Goal: Task Accomplishment & Management: Manage account settings

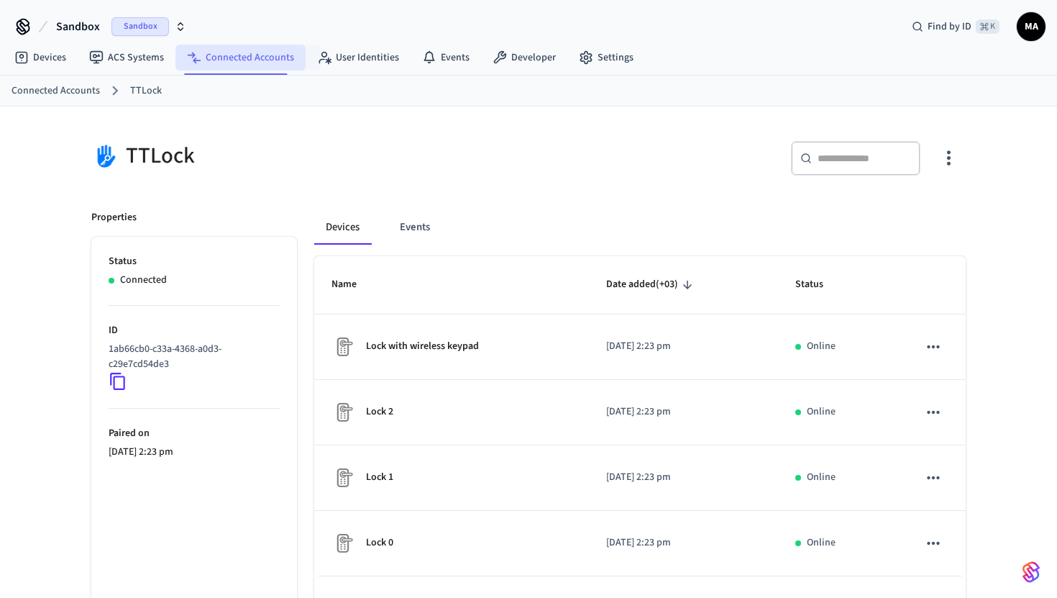
click at [259, 60] on link "Connected Accounts" at bounding box center [240, 58] width 130 height 26
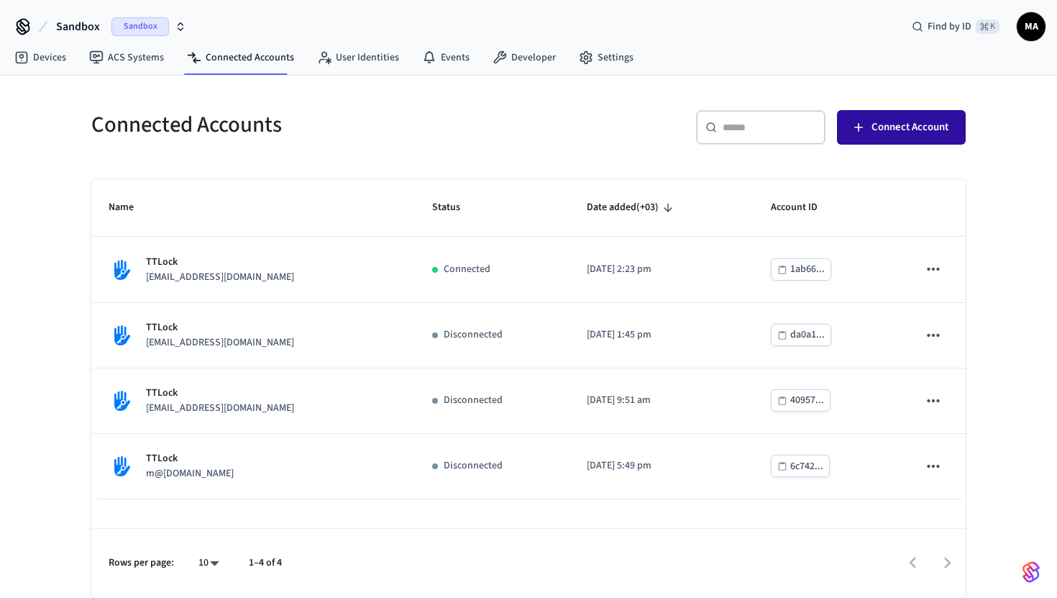
click at [893, 129] on span "Connect Account" at bounding box center [910, 127] width 77 height 19
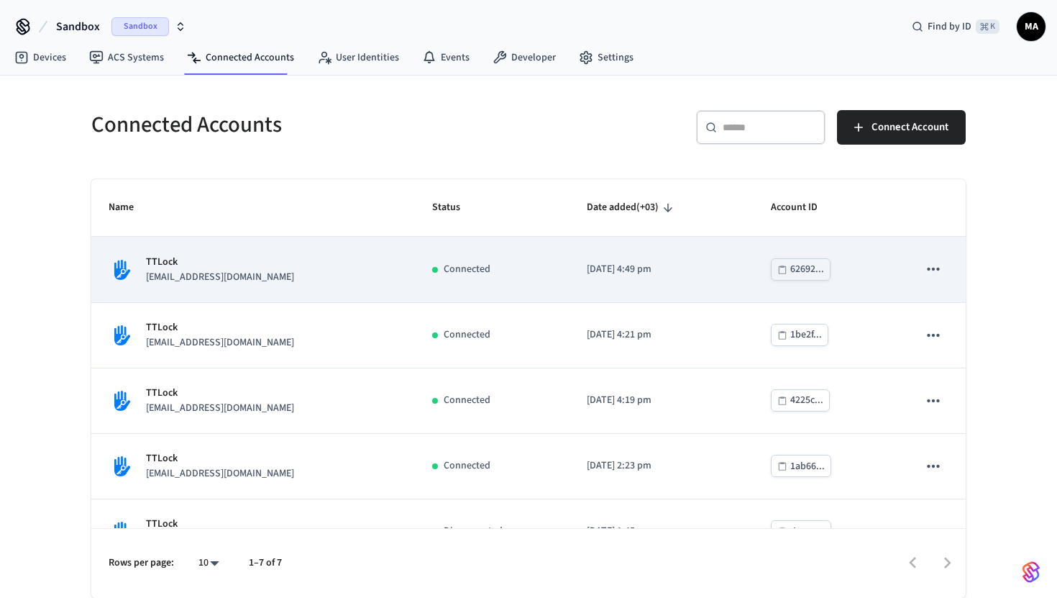
click at [304, 267] on div "TTLock withid@example.com" at bounding box center [253, 270] width 289 height 30
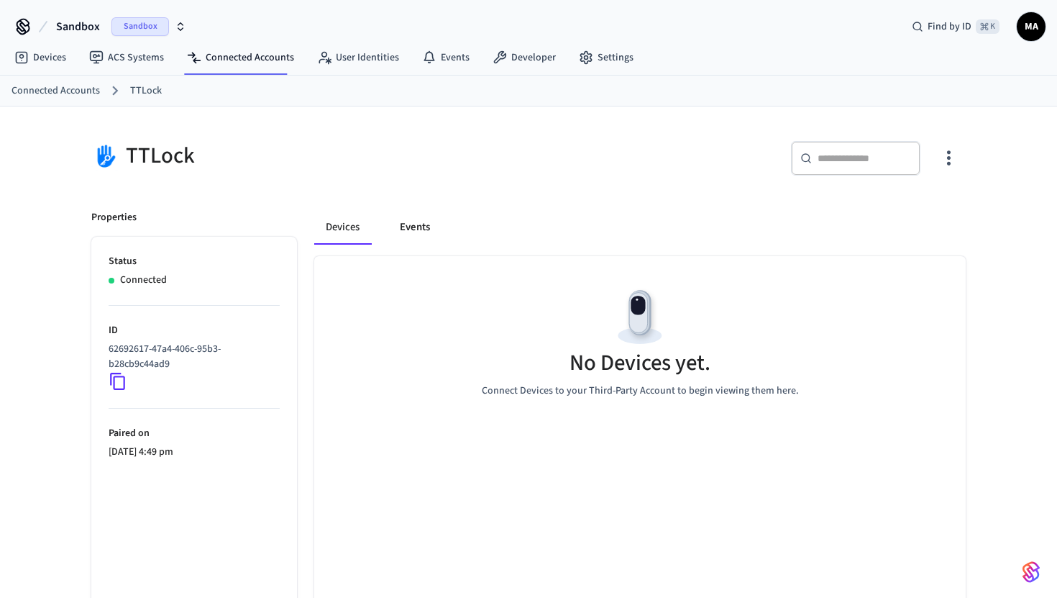
click at [401, 232] on button "Events" at bounding box center [414, 227] width 53 height 35
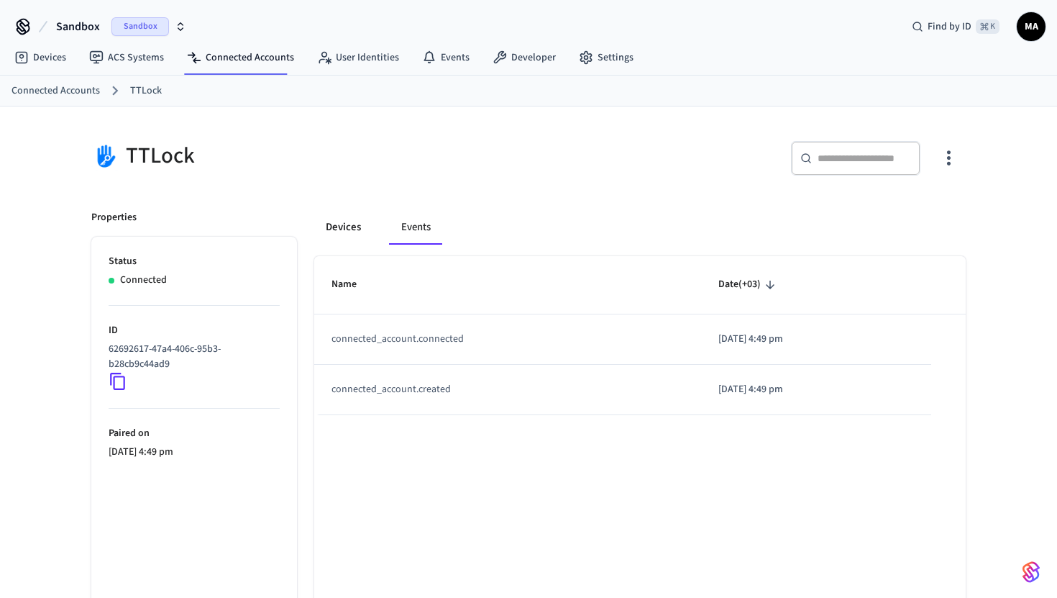
click at [342, 226] on button "Devices" at bounding box center [343, 227] width 58 height 35
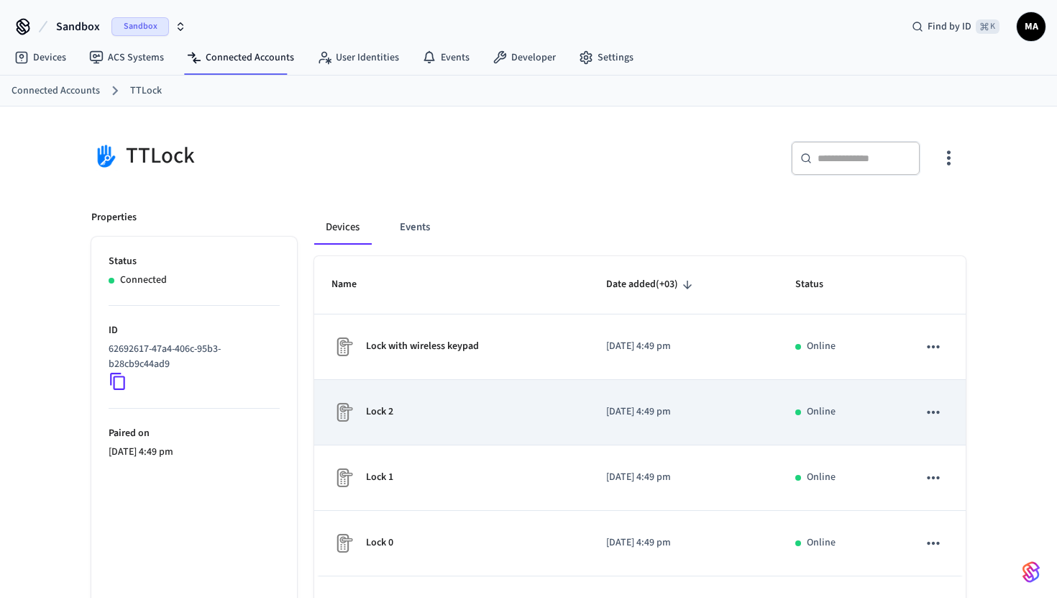
scroll to position [77, 0]
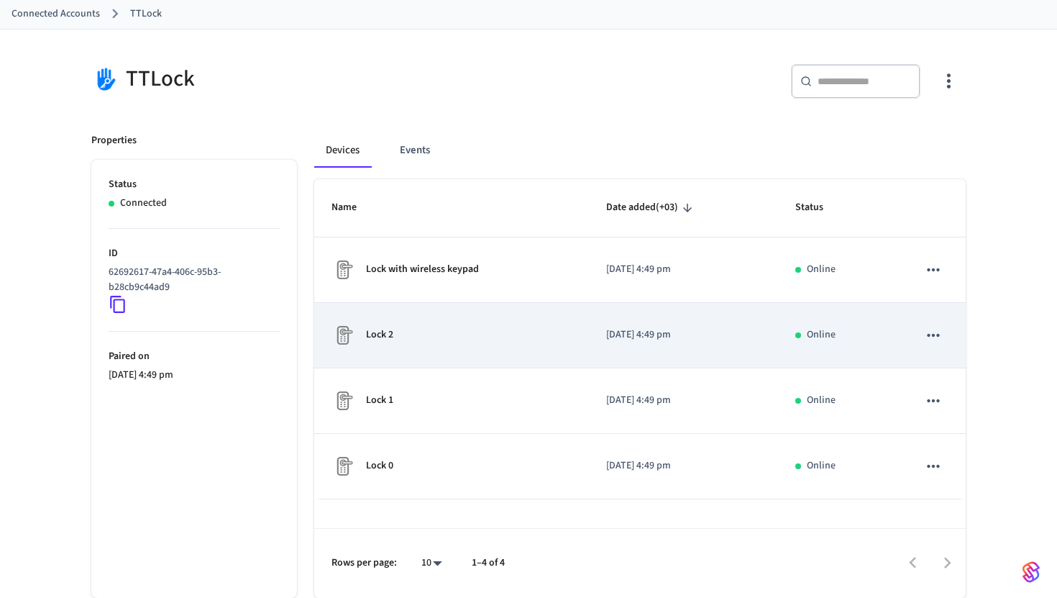
click at [929, 334] on icon "sticky table" at bounding box center [933, 335] width 19 height 19
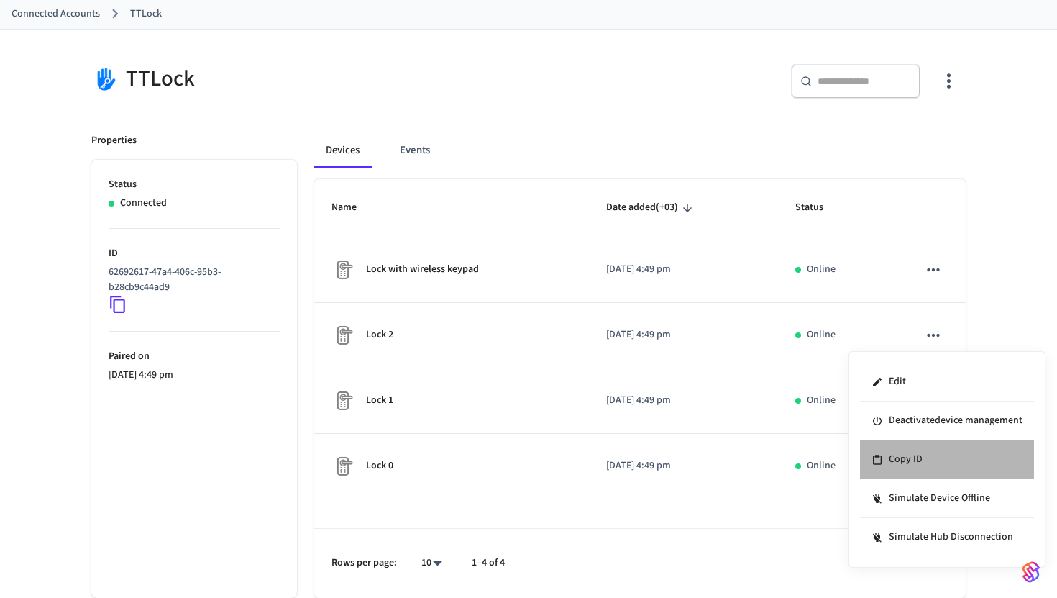
click at [897, 467] on li "Copy ID" at bounding box center [947, 459] width 174 height 39
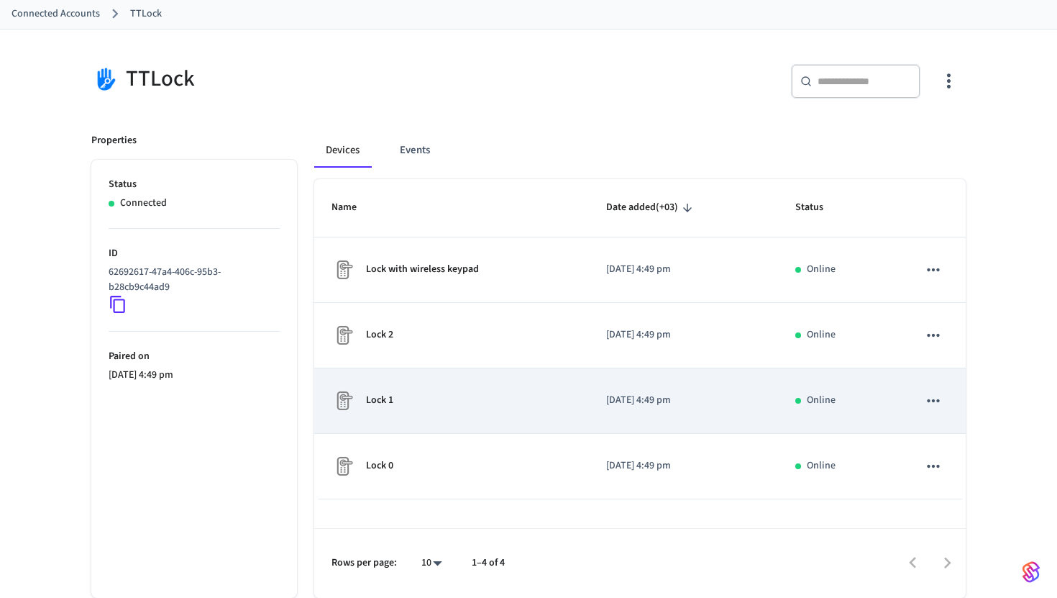
click at [935, 397] on icon "sticky table" at bounding box center [933, 400] width 19 height 19
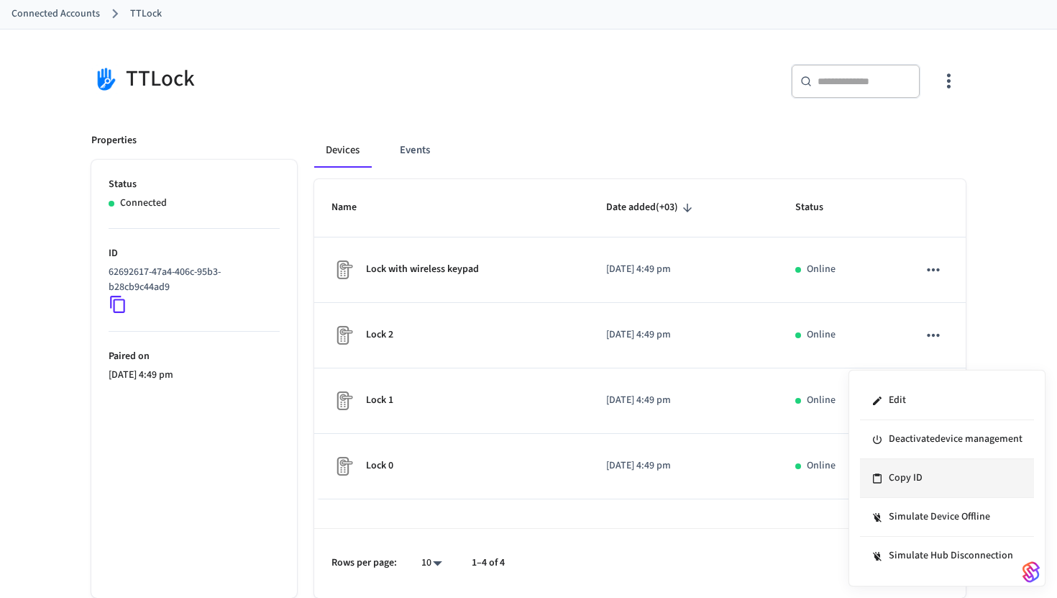
click at [902, 473] on li "Copy ID" at bounding box center [947, 478] width 174 height 39
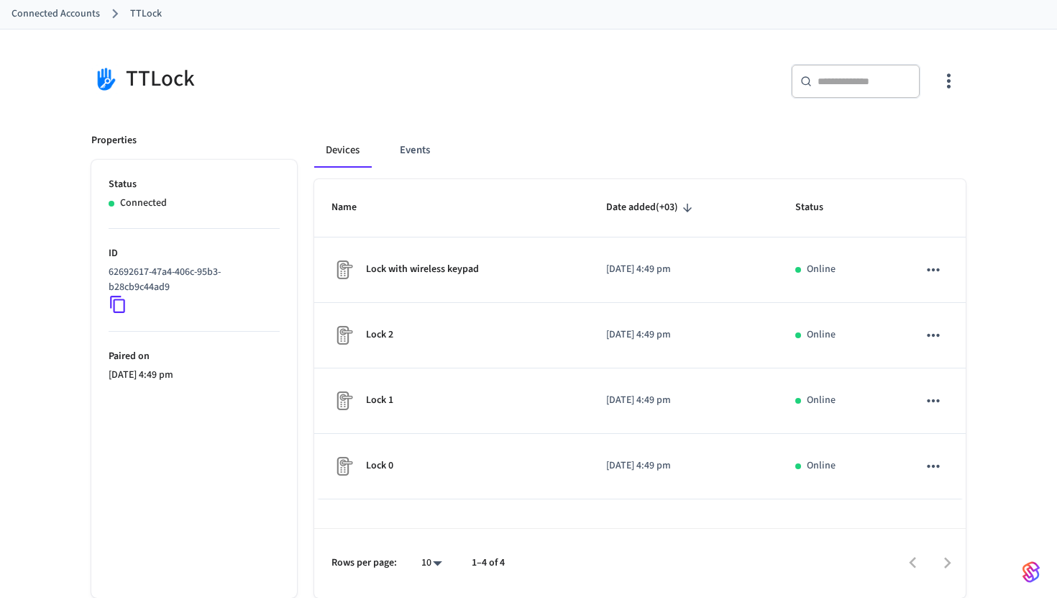
scroll to position [0, 0]
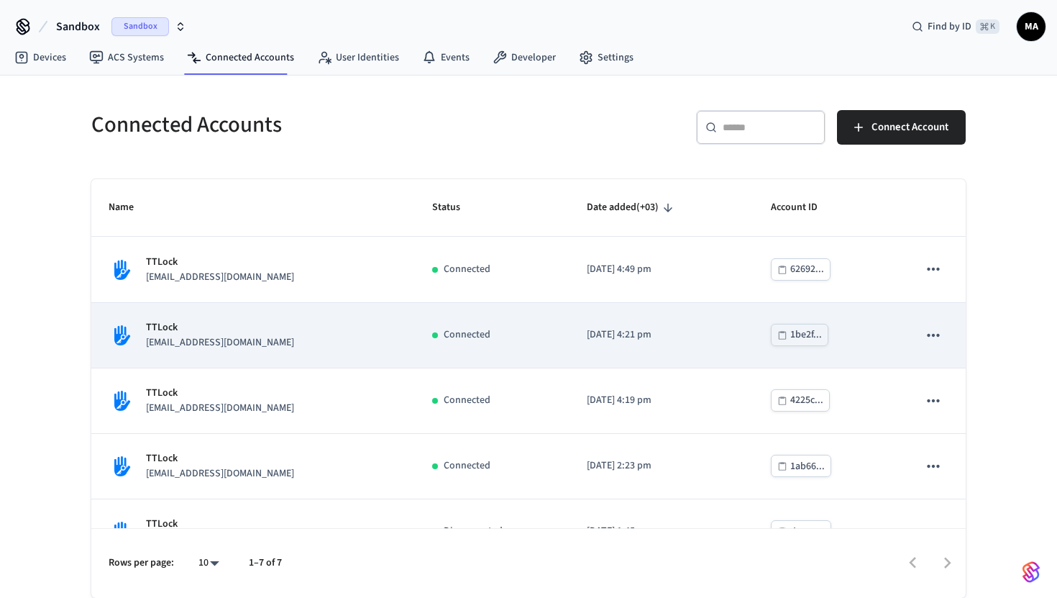
click at [550, 339] on td "Connected" at bounding box center [492, 335] width 155 height 65
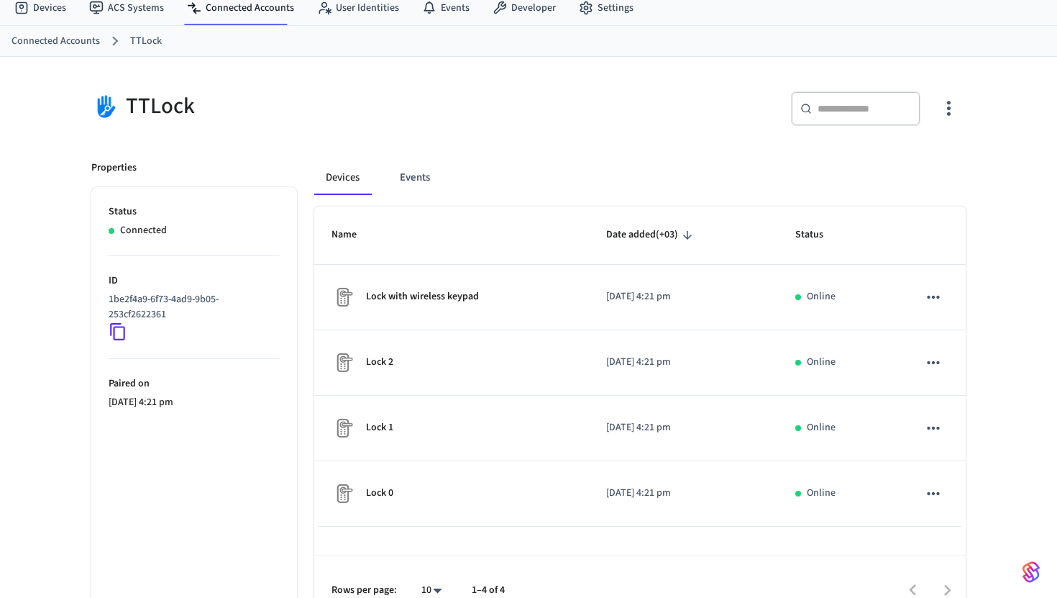
scroll to position [54, 0]
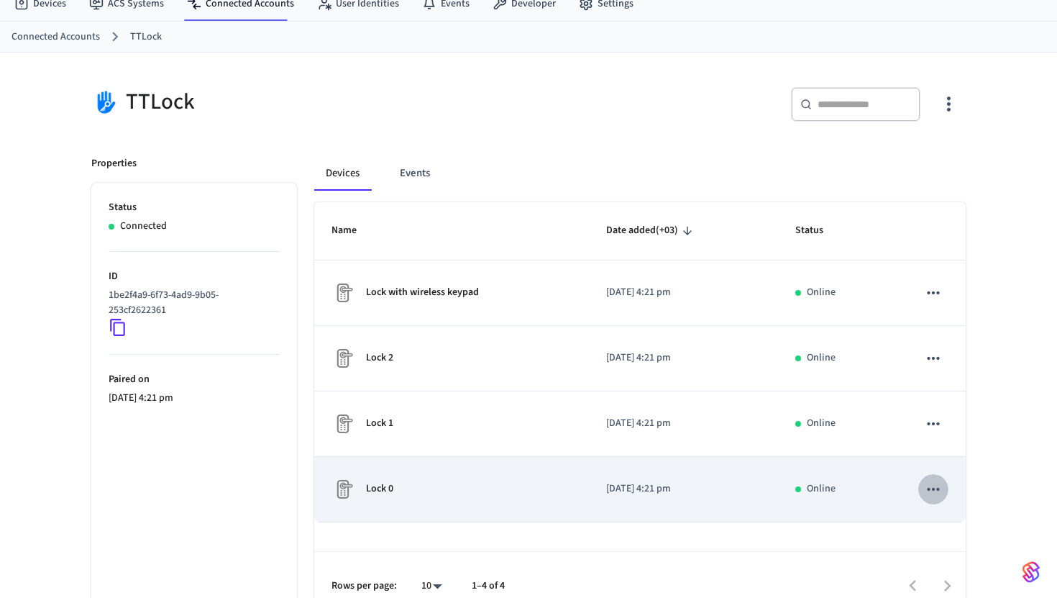
click at [936, 493] on icon "sticky table" at bounding box center [933, 489] width 19 height 19
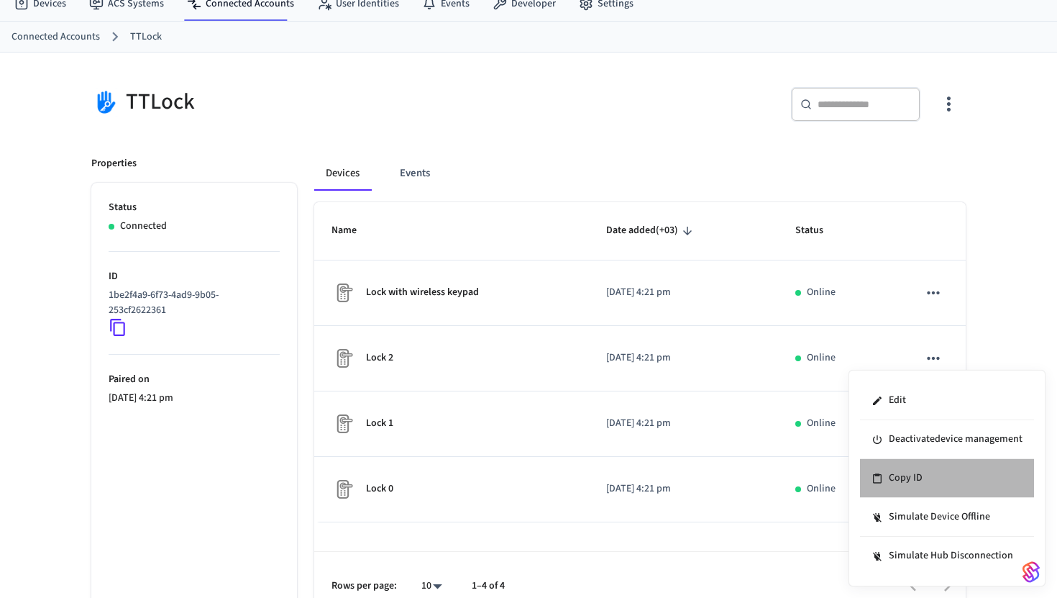
click at [915, 475] on li "Copy ID" at bounding box center [947, 478] width 174 height 39
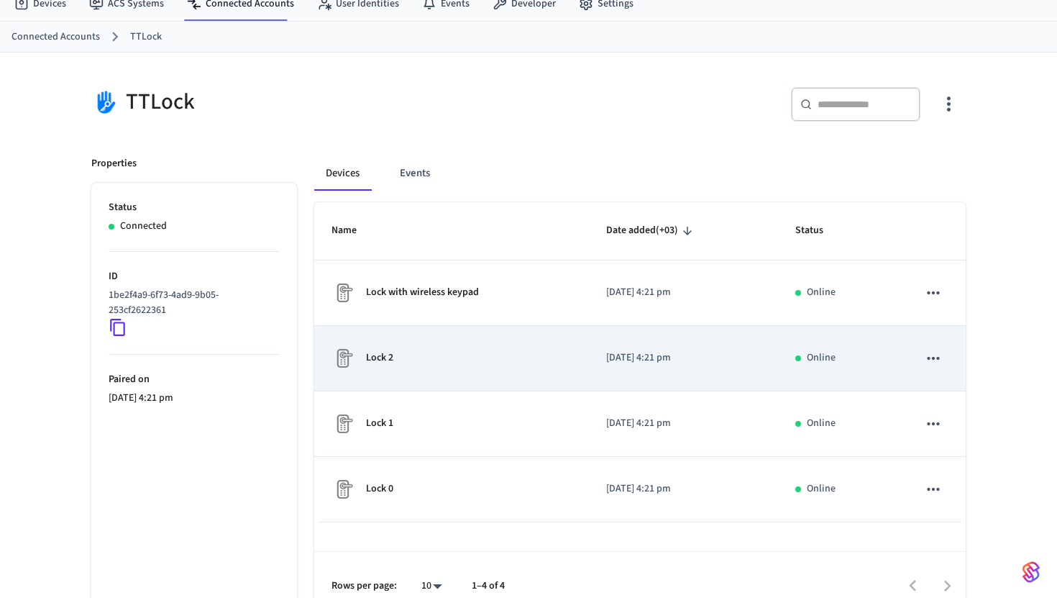
scroll to position [77, 0]
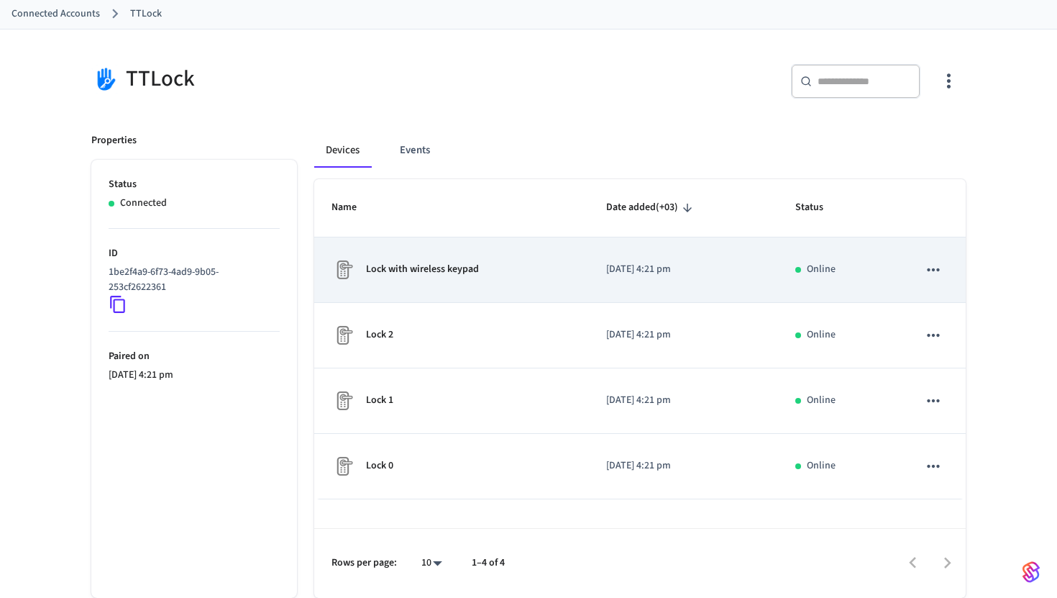
click at [936, 260] on icon "sticky table" at bounding box center [933, 269] width 19 height 19
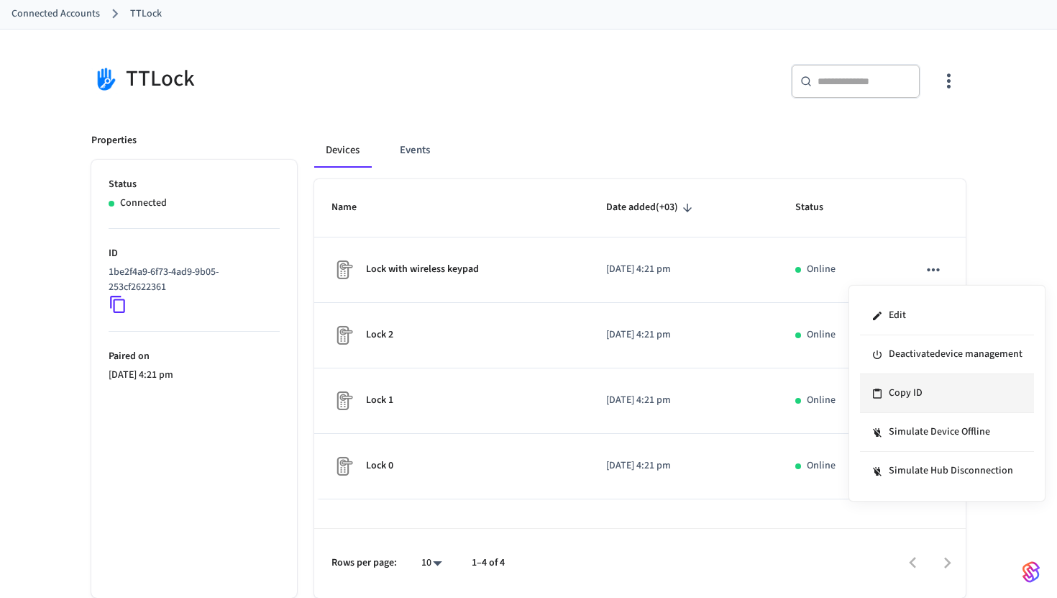
click at [897, 388] on li "Copy ID" at bounding box center [947, 393] width 174 height 39
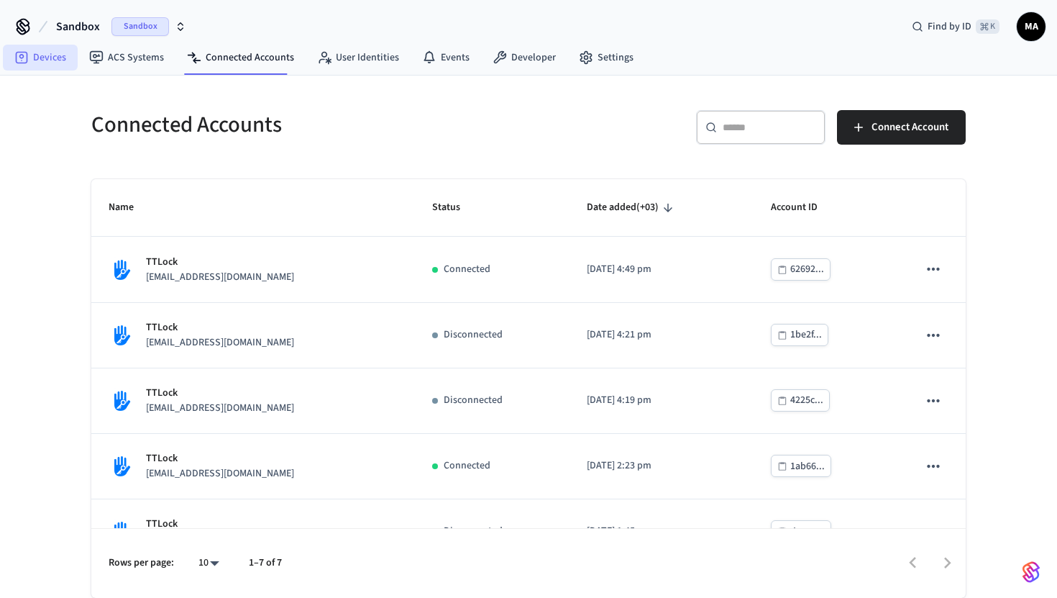
click at [47, 58] on link "Devices" at bounding box center [40, 58] width 75 height 26
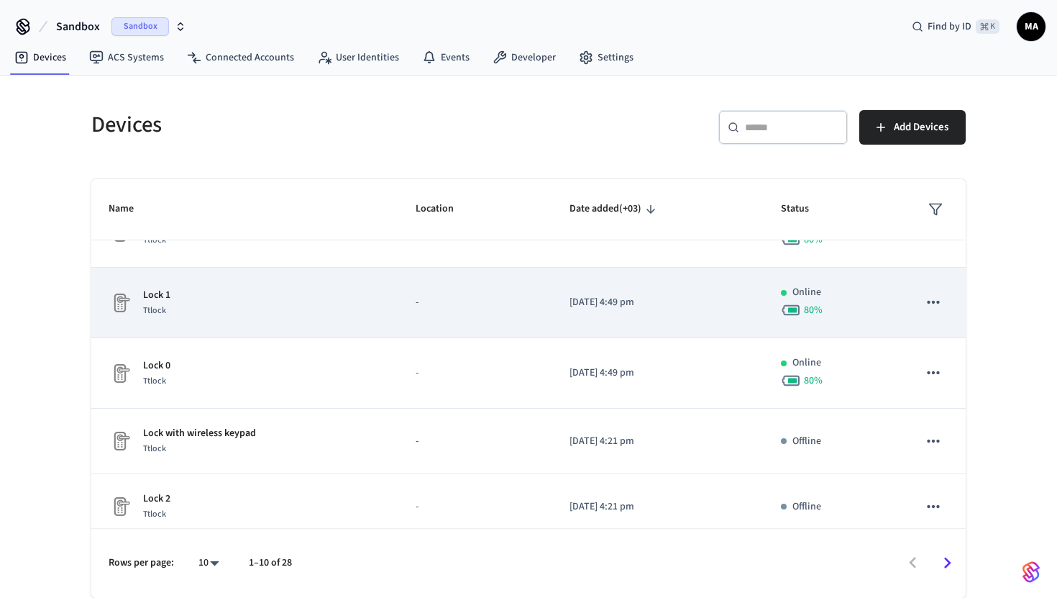
scroll to position [388, 0]
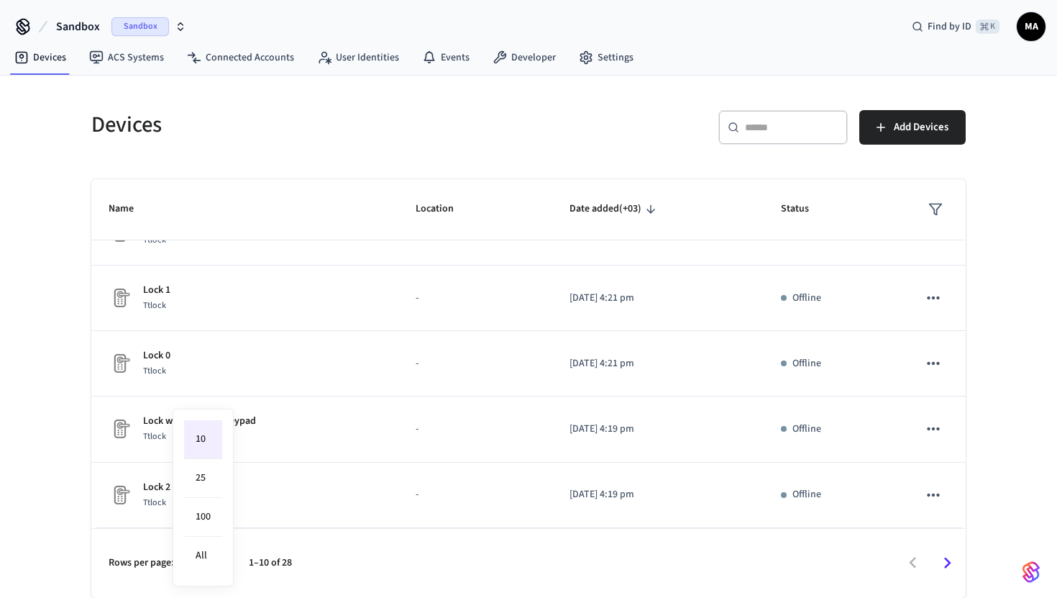
click at [216, 572] on body "Sandbox Sandbox Find by ID ⌘ K MA Devices ACS Systems Connected Accounts User I…" at bounding box center [528, 299] width 1057 height 598
click at [391, 570] on div at bounding box center [528, 299] width 1057 height 598
click at [949, 565] on icon "Go to next page" at bounding box center [947, 563] width 22 height 22
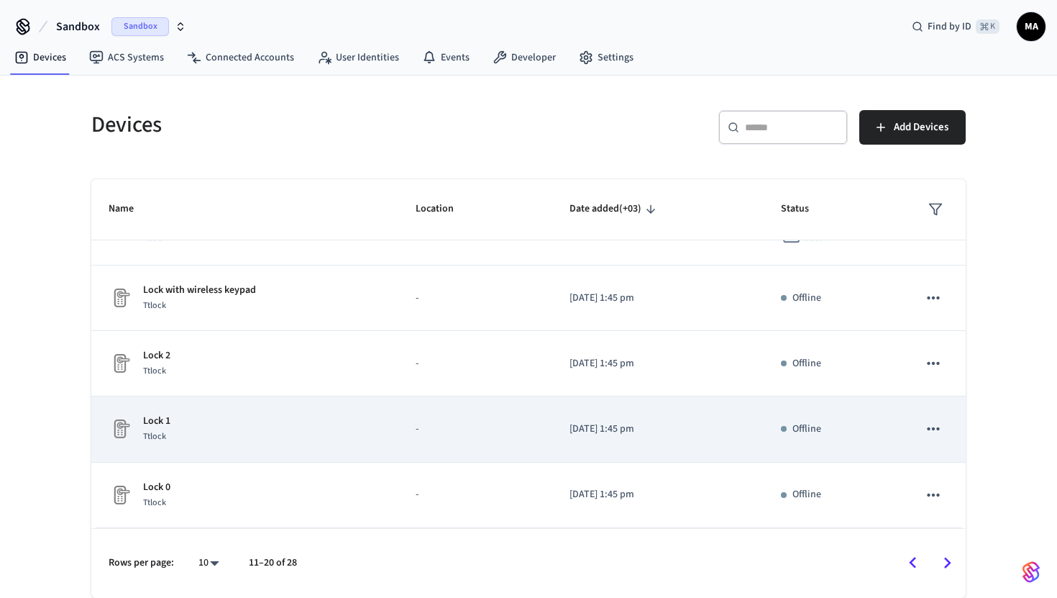
scroll to position [0, 0]
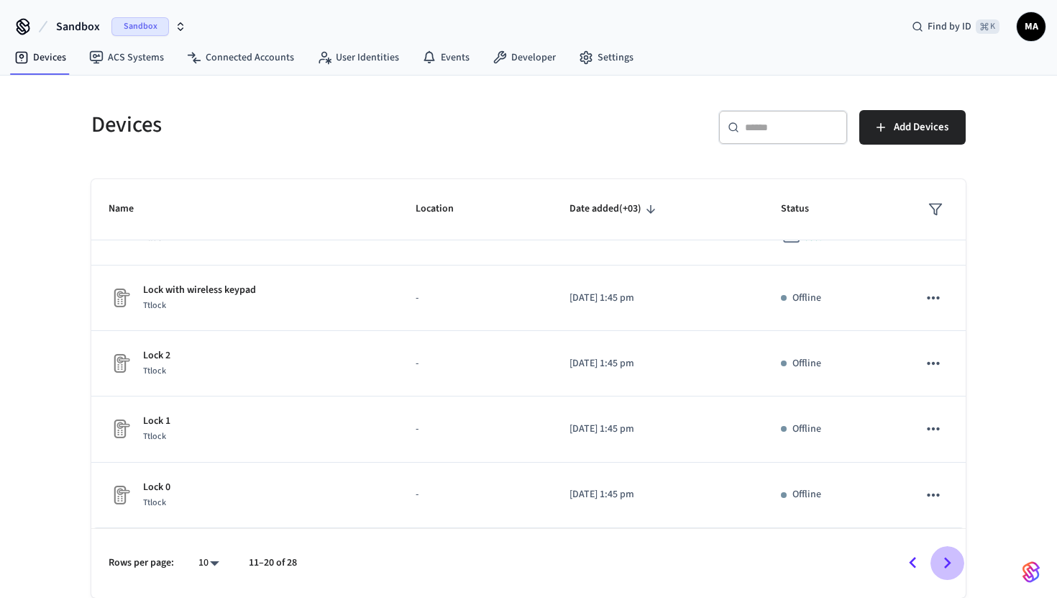
click at [949, 562] on icon "Go to next page" at bounding box center [947, 563] width 7 height 12
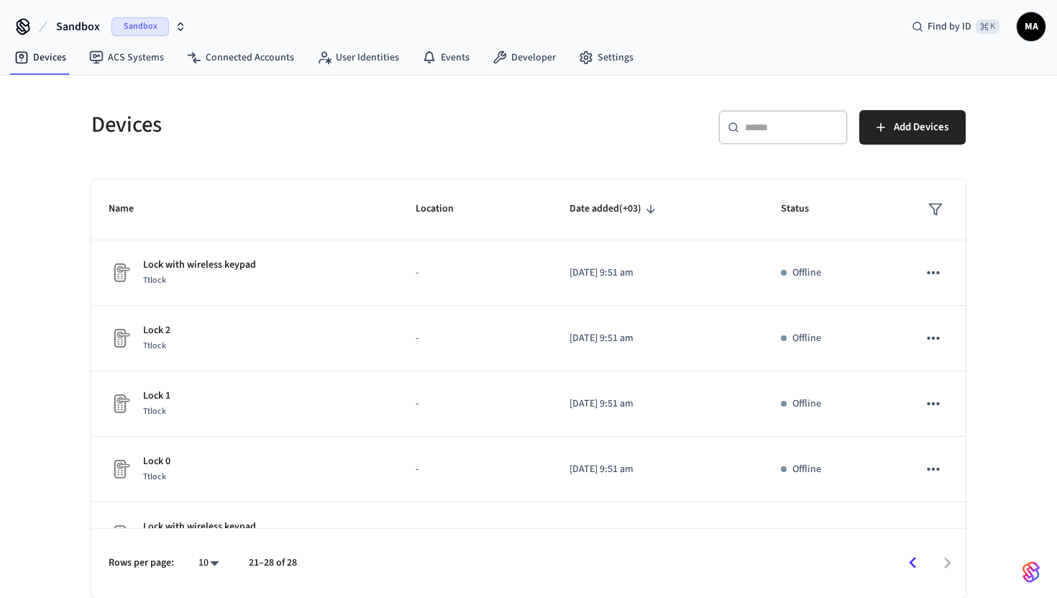
scroll to position [237, 0]
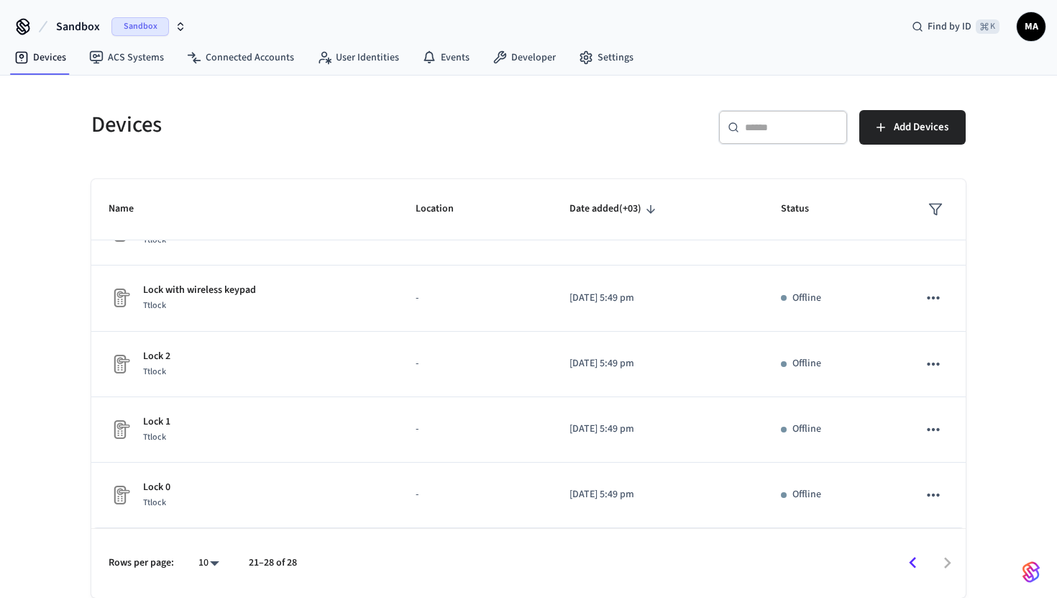
click at [935, 214] on polygon "sticky table" at bounding box center [936, 209] width 12 height 11
click at [982, 253] on li "Online" at bounding box center [972, 253] width 76 height 39
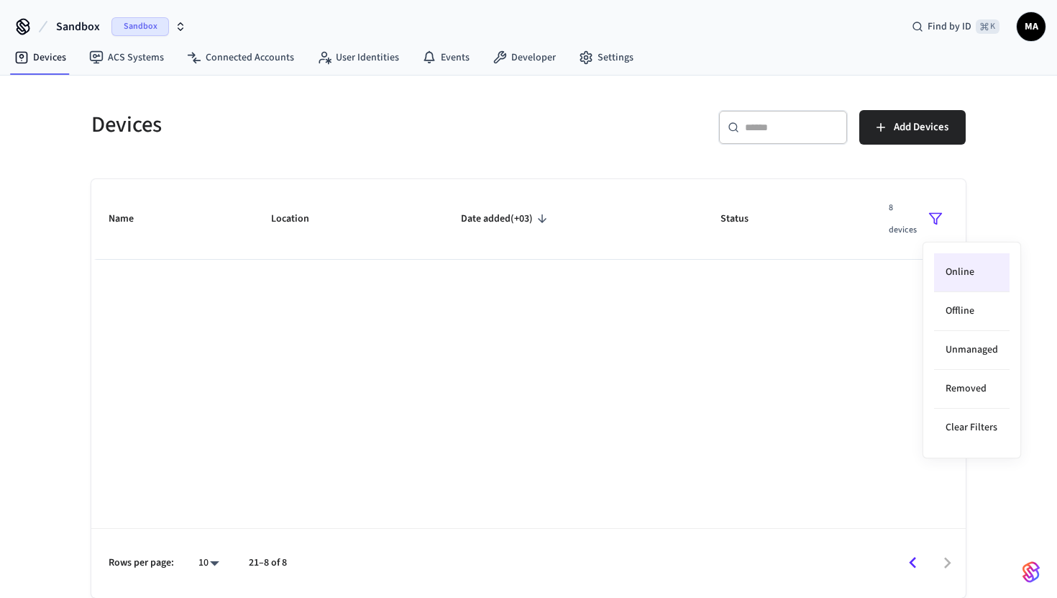
click at [603, 557] on div at bounding box center [528, 299] width 1057 height 598
click at [912, 558] on icon "Go to previous page" at bounding box center [913, 563] width 22 height 22
click at [911, 567] on icon "Go to previous page" at bounding box center [913, 563] width 22 height 22
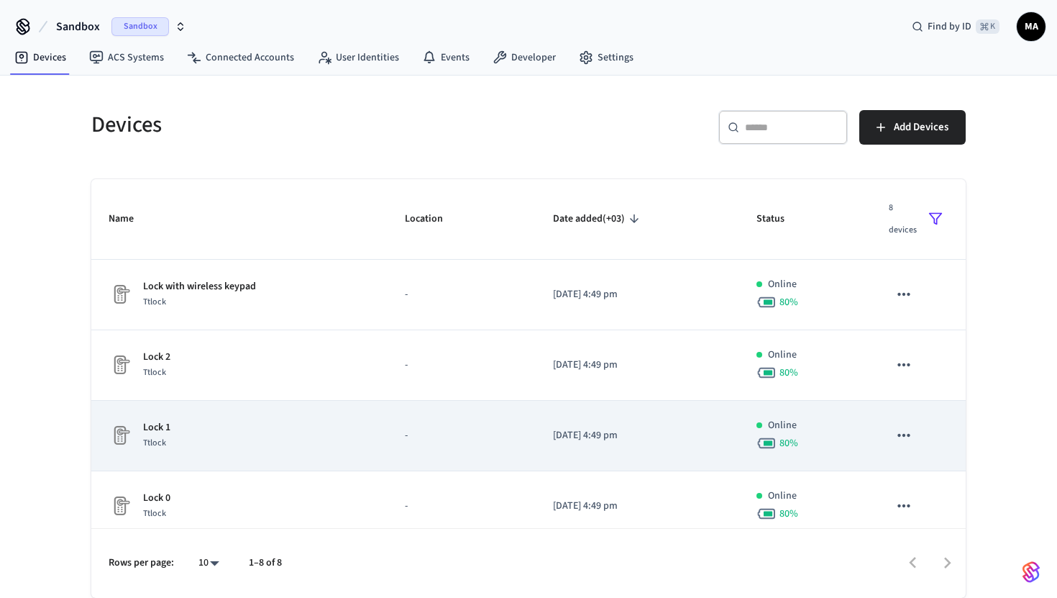
scroll to position [296, 0]
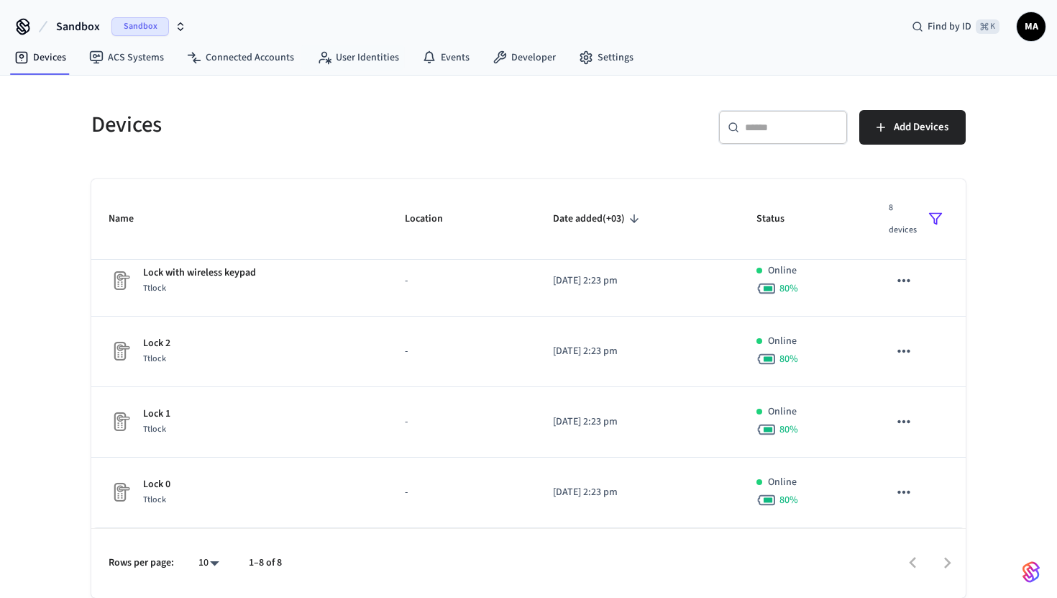
click at [348, 25] on div "Sandbox Sandbox Find by ID ⌘ K MA" at bounding box center [528, 21] width 1057 height 42
click at [348, 63] on link "User Identities" at bounding box center [358, 58] width 105 height 26
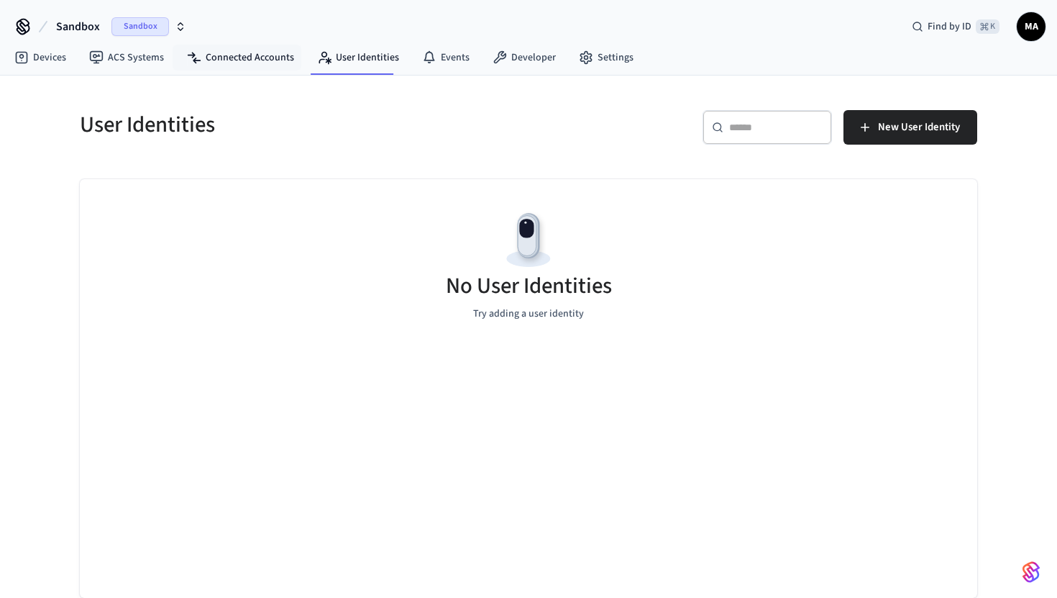
click at [244, 42] on nav "Devices ACS Systems Connected Accounts User Identities Events Developer Settings" at bounding box center [324, 58] width 642 height 33
click at [241, 52] on link "Connected Accounts" at bounding box center [240, 58] width 130 height 26
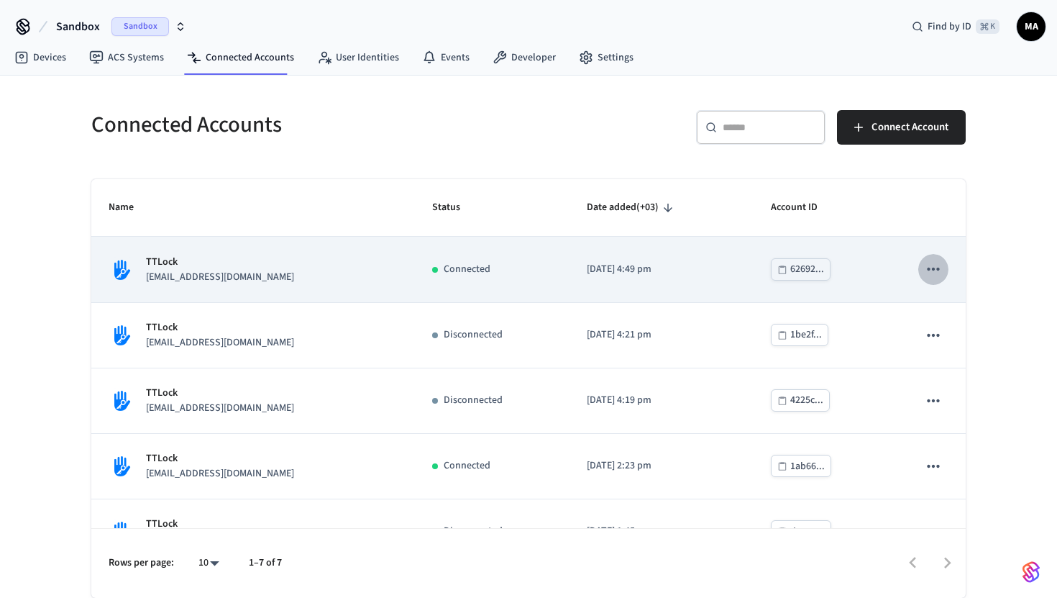
click at [937, 275] on icon "sticky table" at bounding box center [933, 269] width 19 height 19
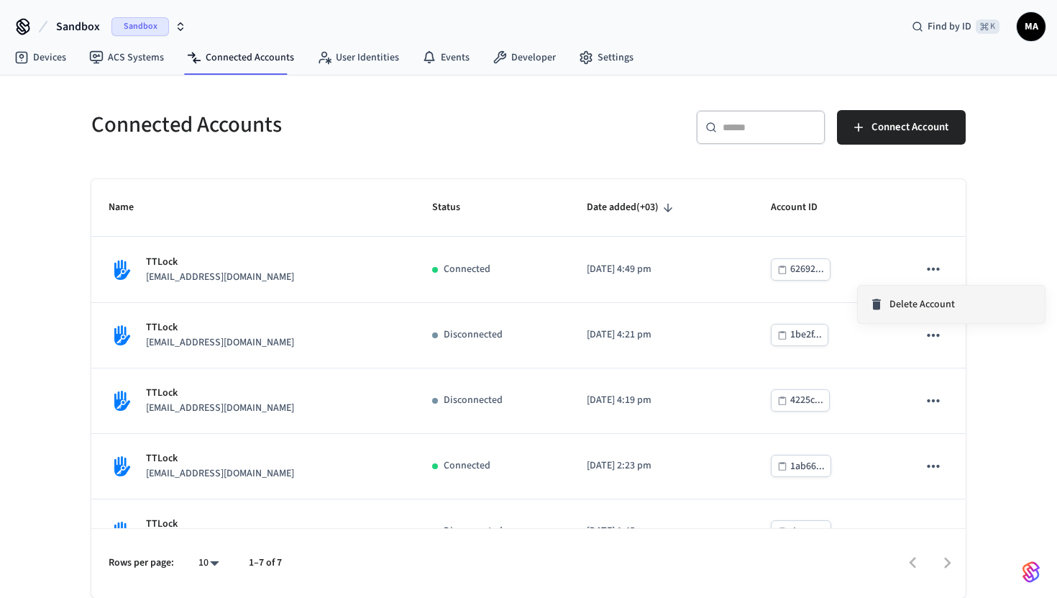
click at [925, 303] on span "Delete Account" at bounding box center [921, 304] width 65 height 14
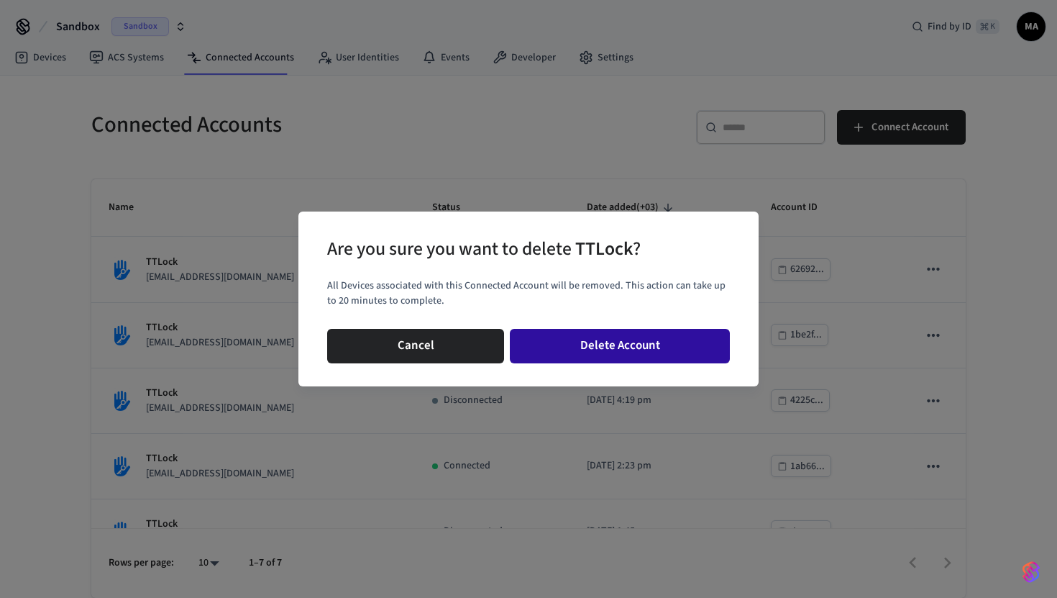
click at [666, 344] on button "Delete Account" at bounding box center [620, 346] width 220 height 35
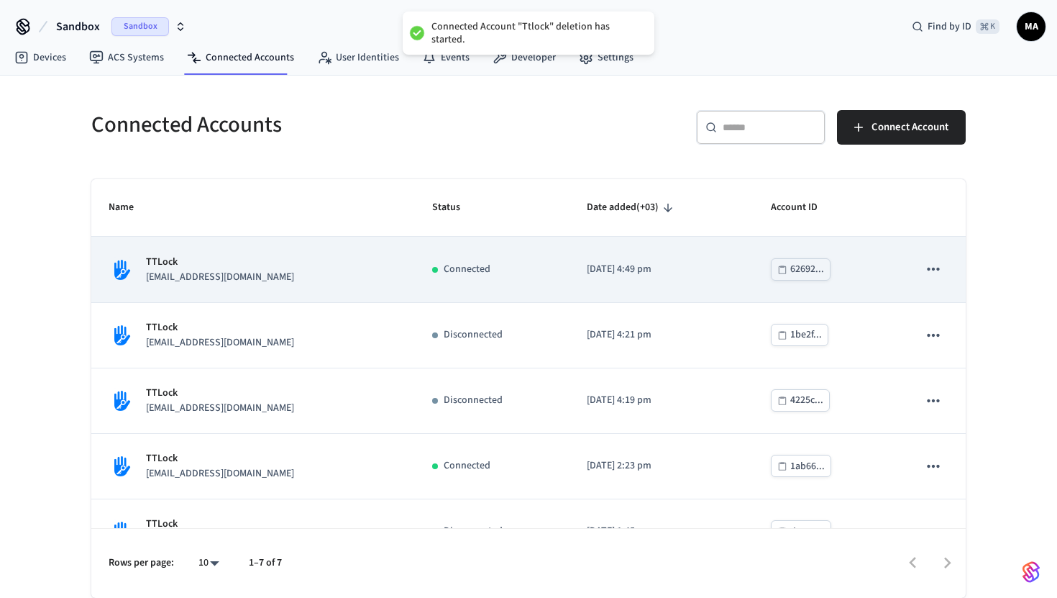
click at [933, 273] on icon "sticky table" at bounding box center [933, 269] width 19 height 19
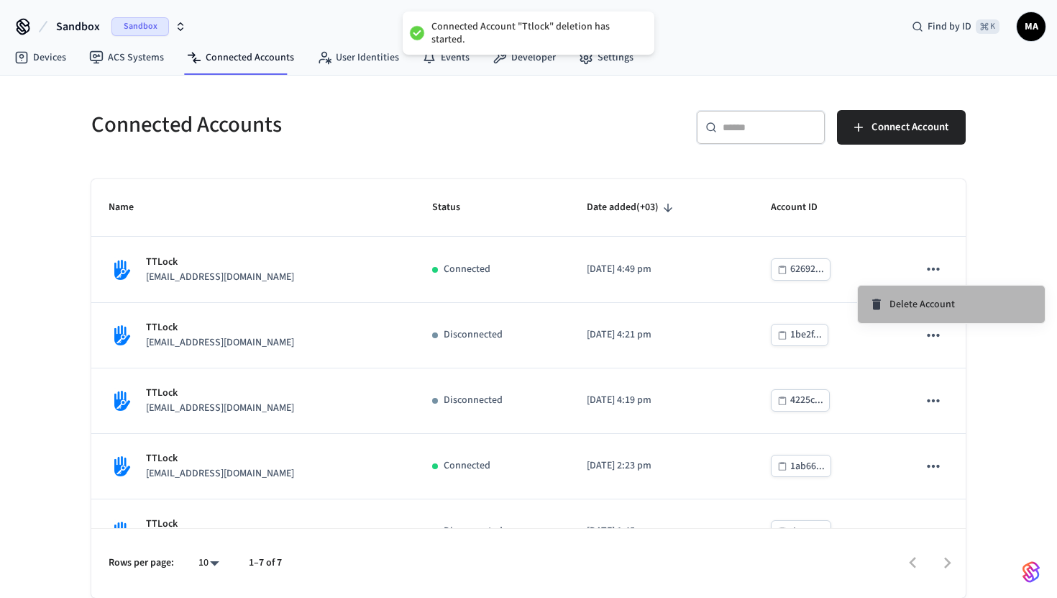
click at [926, 305] on span "Delete Account" at bounding box center [921, 304] width 65 height 14
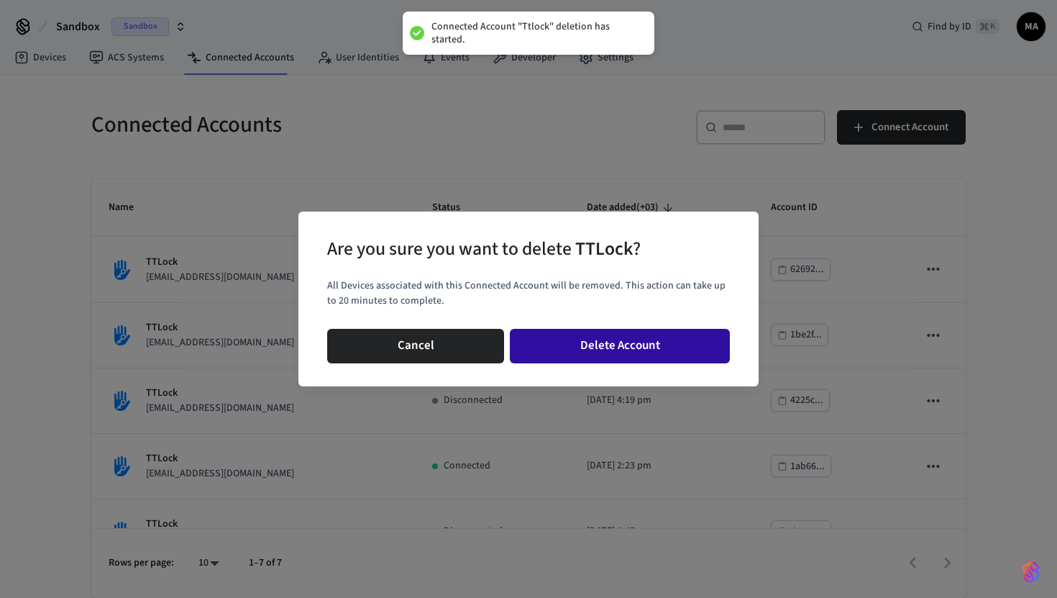
click at [692, 345] on button "Delete Account" at bounding box center [620, 346] width 220 height 35
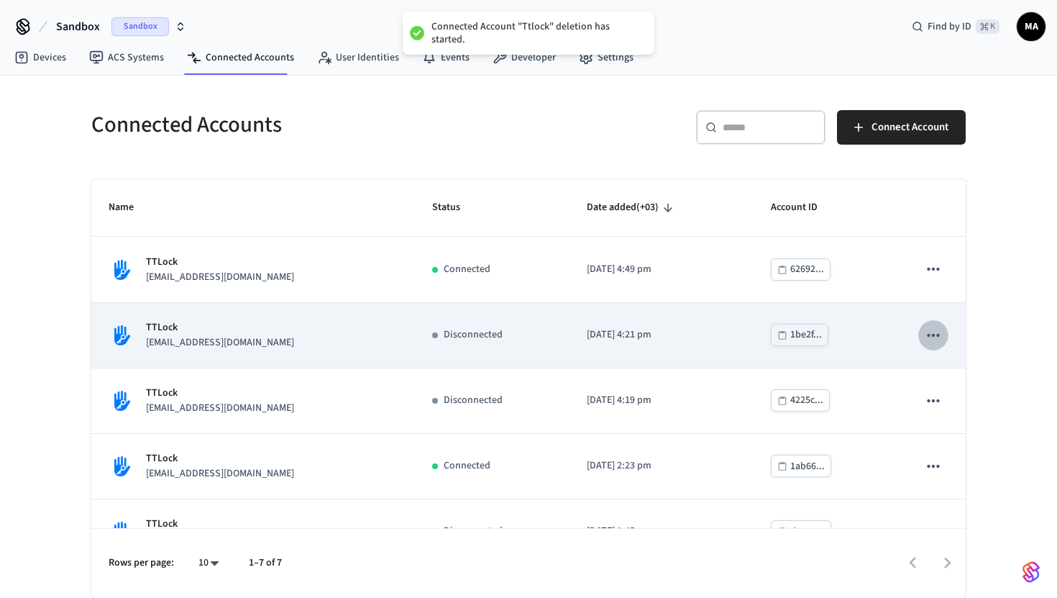
click at [933, 343] on icon "sticky table" at bounding box center [933, 335] width 19 height 19
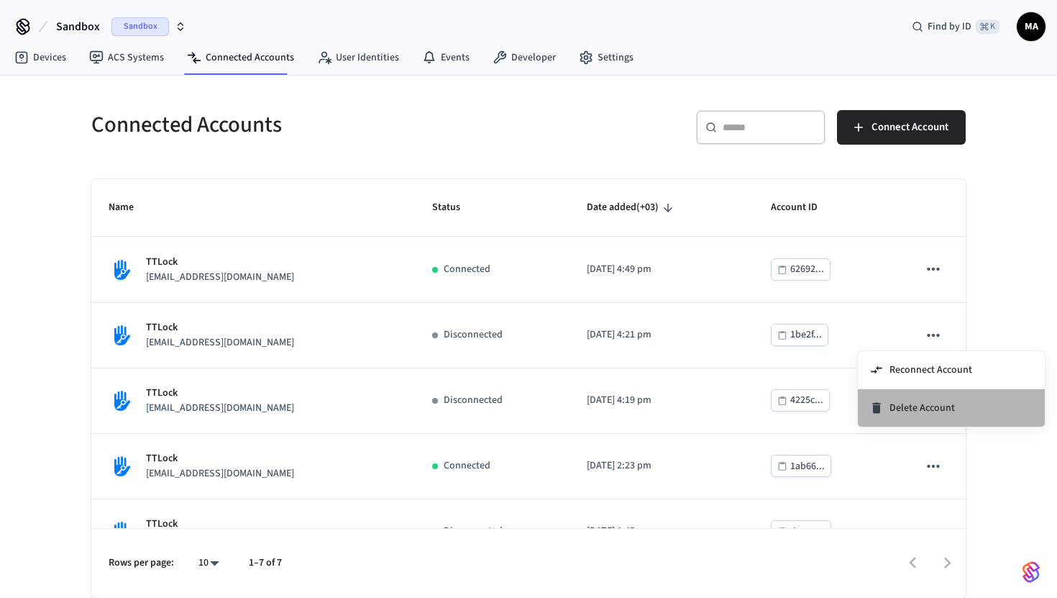
click at [915, 403] on span "Delete Account" at bounding box center [921, 408] width 65 height 14
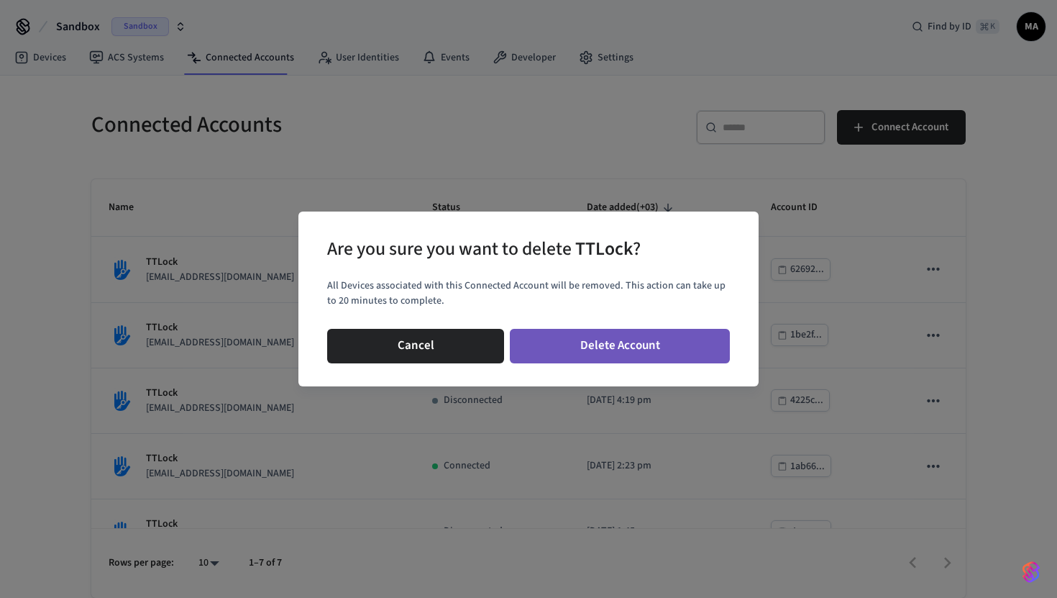
click at [635, 354] on button "Delete Account" at bounding box center [620, 346] width 220 height 35
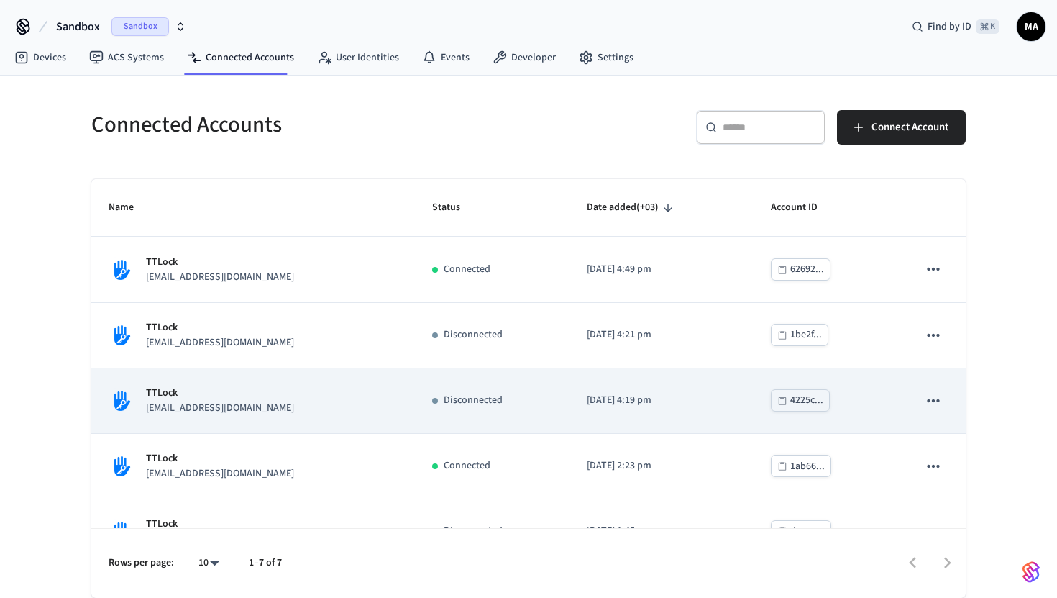
scroll to position [168, 0]
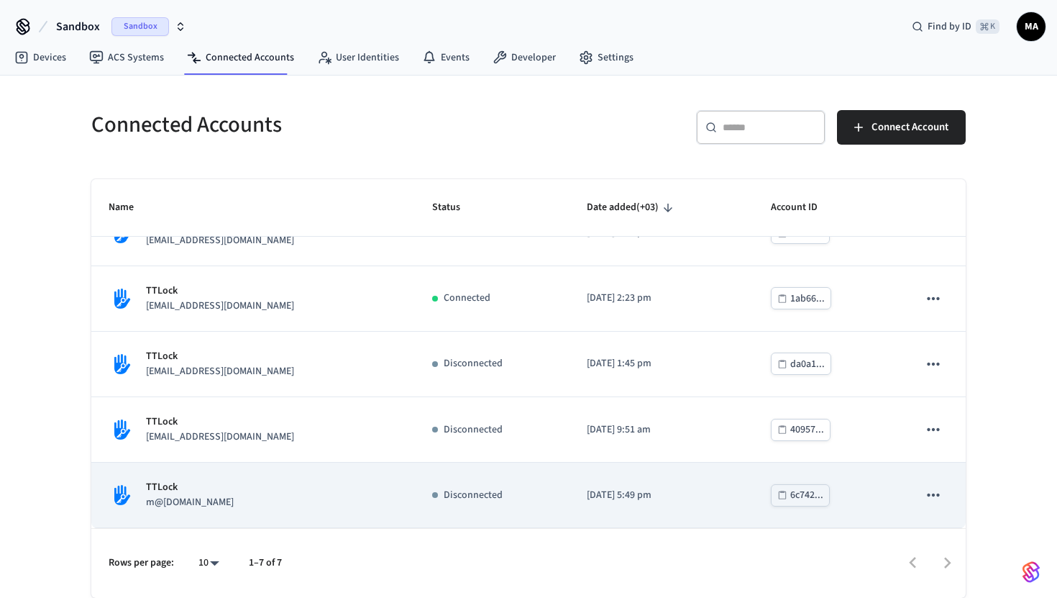
click at [935, 490] on icon "sticky table" at bounding box center [933, 494] width 19 height 19
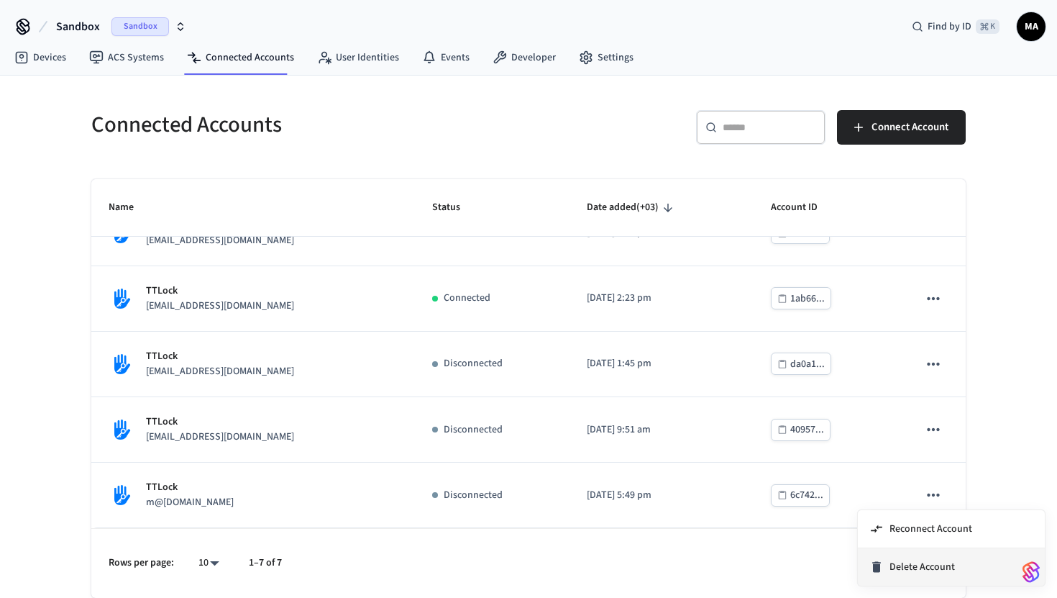
click at [891, 564] on span "Delete Account" at bounding box center [921, 566] width 65 height 14
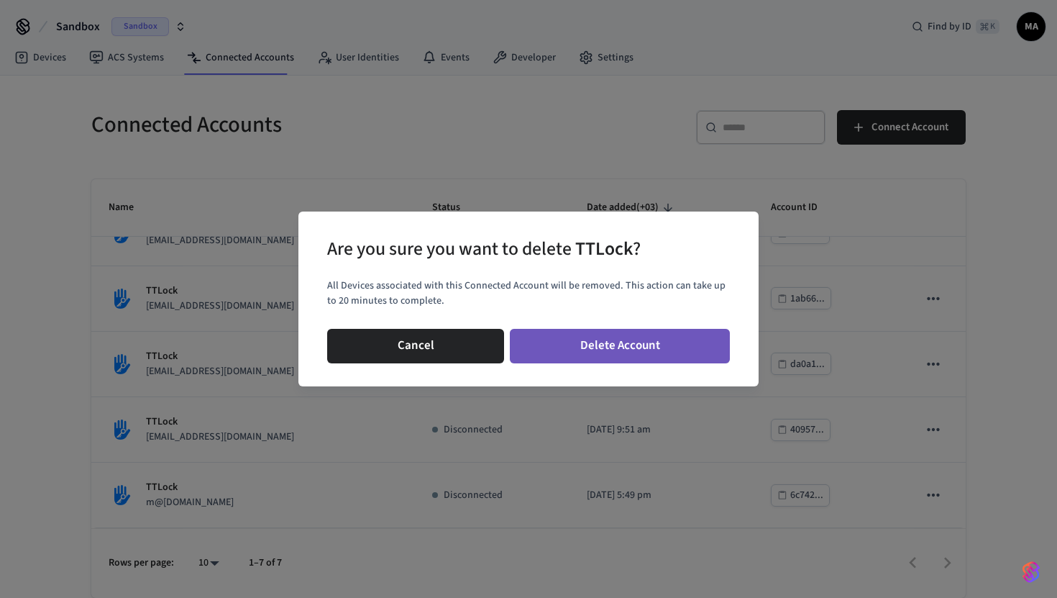
click at [596, 349] on button "Delete Account" at bounding box center [620, 346] width 220 height 35
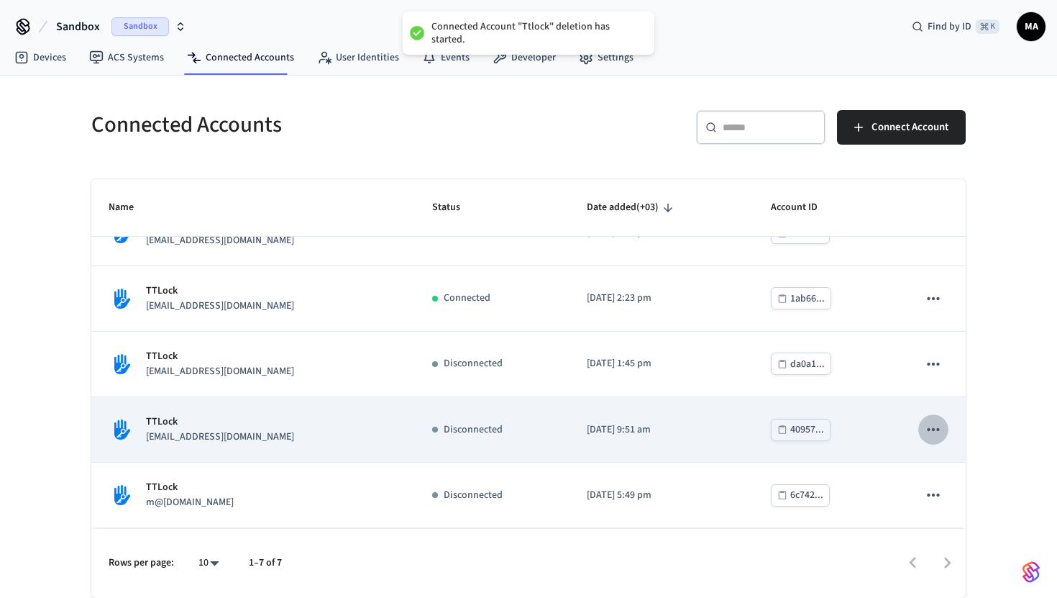
click at [936, 428] on icon "sticky table" at bounding box center [933, 429] width 12 height 3
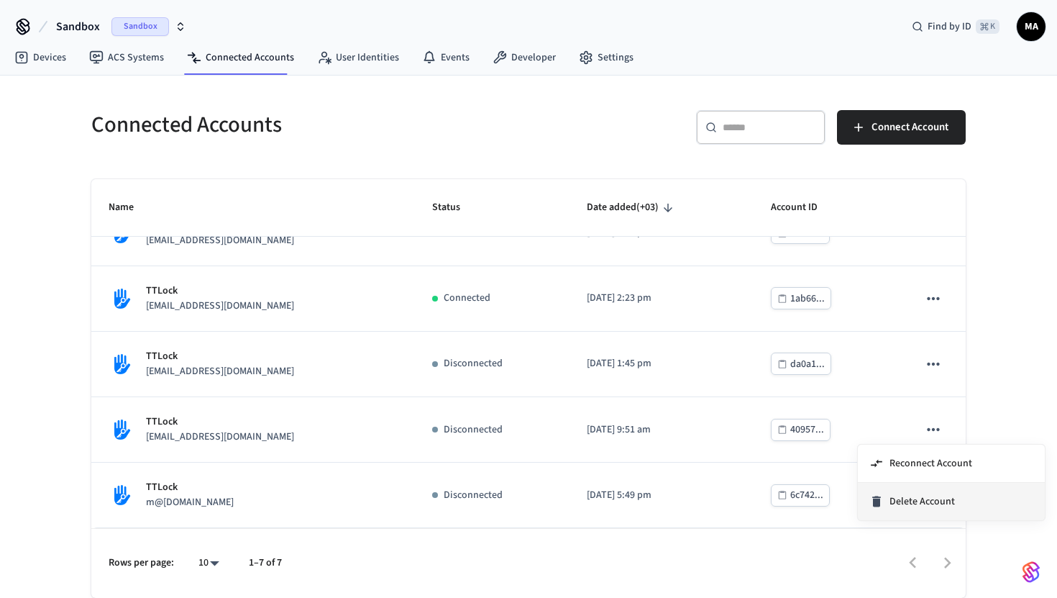
click at [902, 498] on span "Delete Account" at bounding box center [921, 501] width 65 height 14
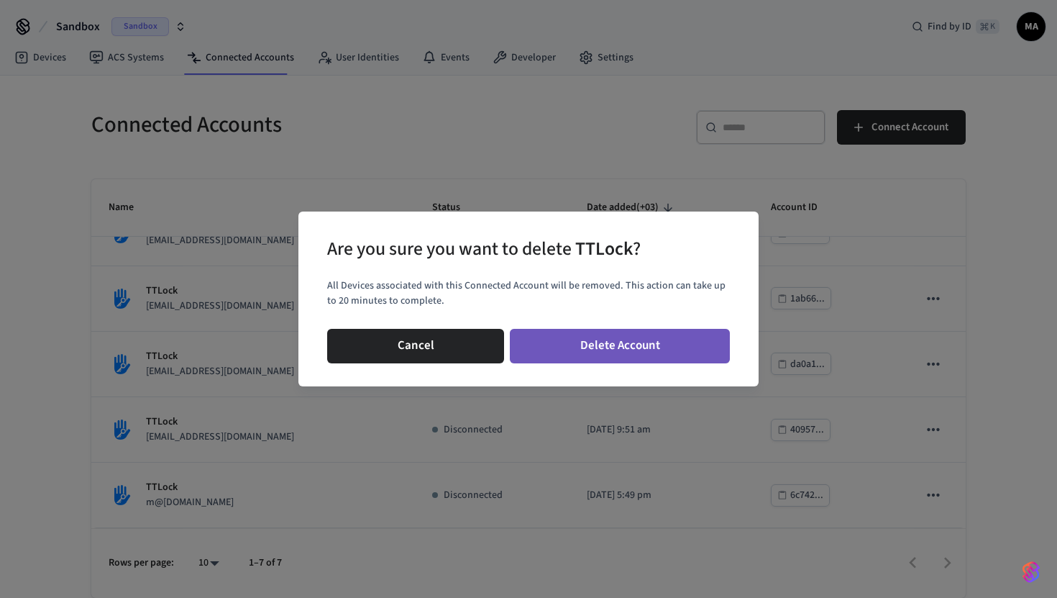
click at [590, 344] on button "Delete Account" at bounding box center [620, 346] width 220 height 35
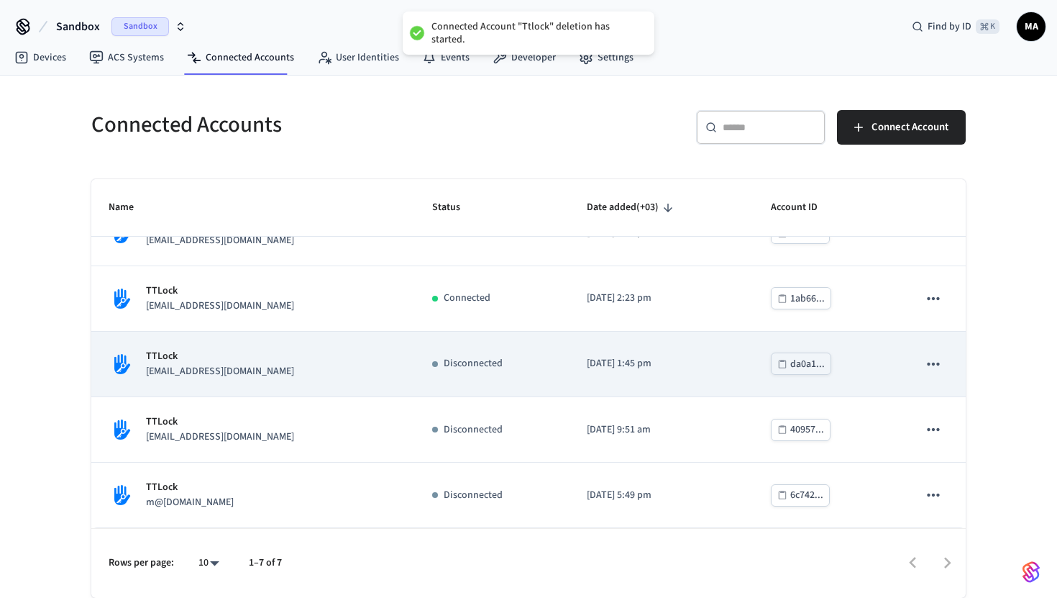
click at [931, 358] on icon "sticky table" at bounding box center [933, 364] width 19 height 19
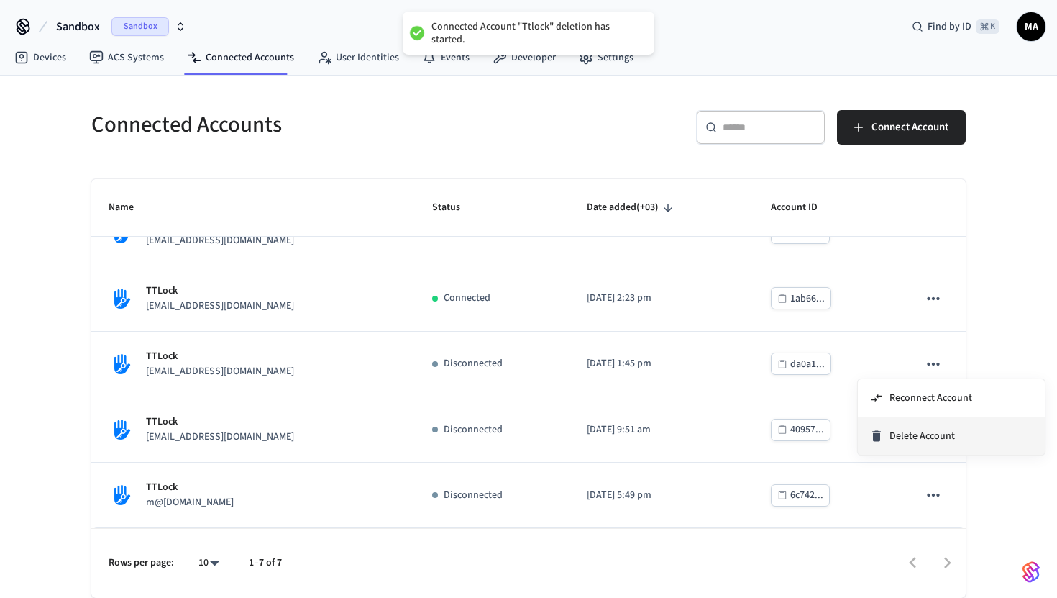
click at [911, 436] on span "Delete Account" at bounding box center [921, 436] width 65 height 14
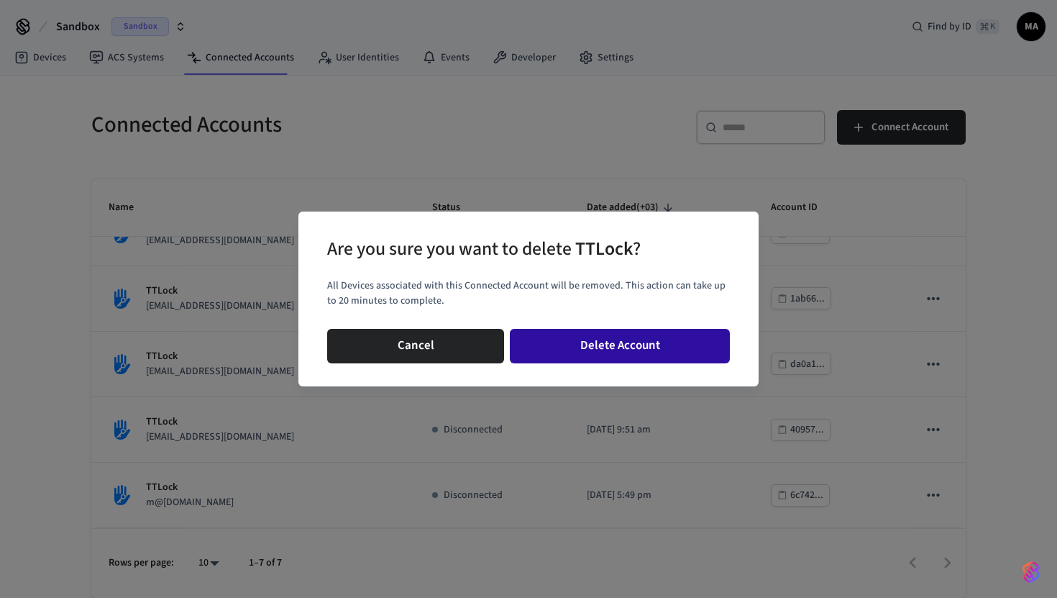
click at [628, 357] on button "Delete Account" at bounding box center [620, 346] width 220 height 35
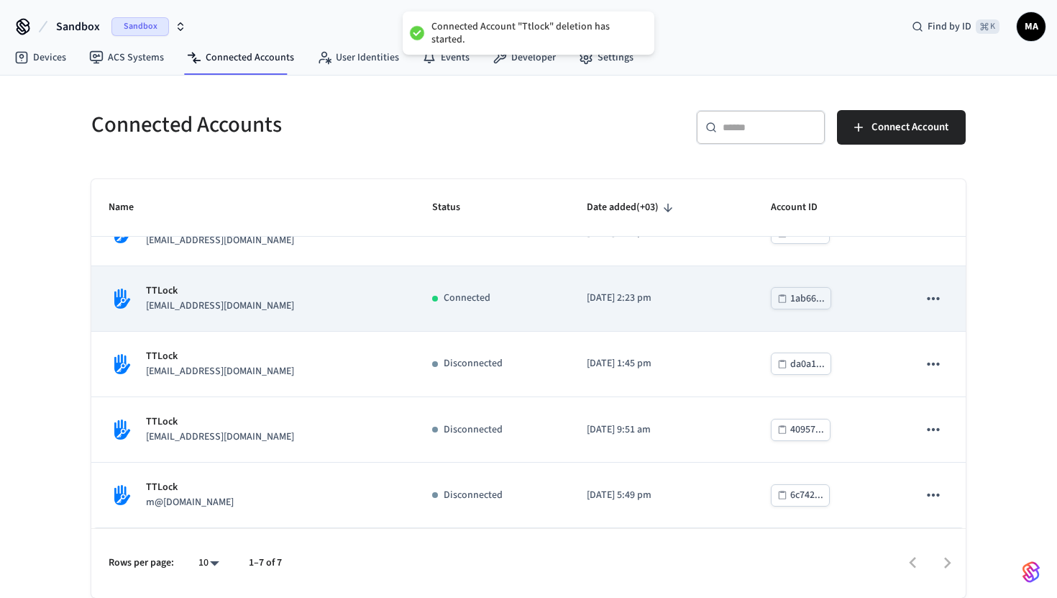
click at [944, 298] on button "sticky table" at bounding box center [933, 298] width 30 height 30
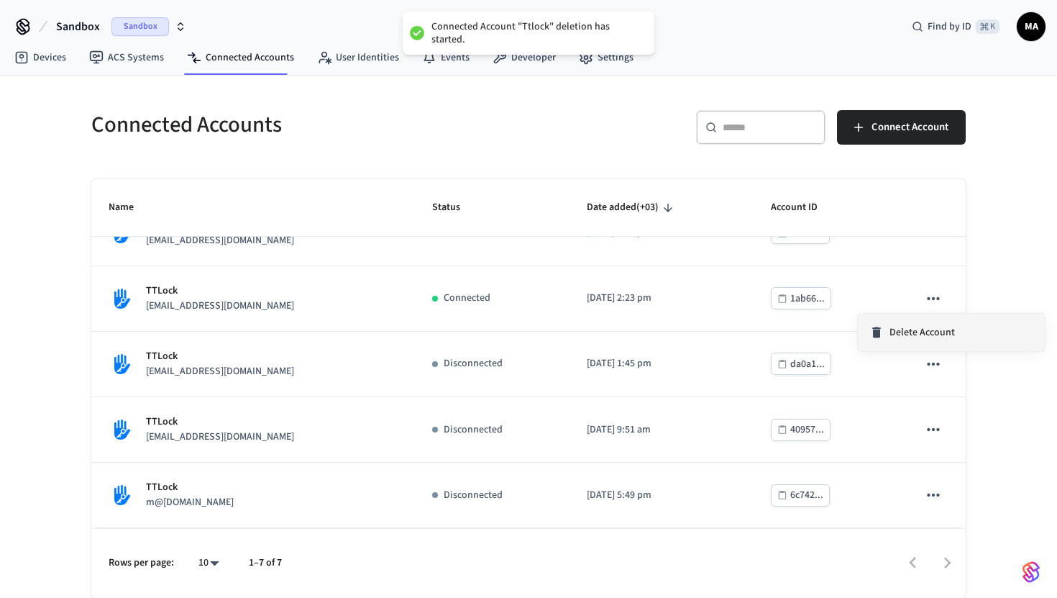
click at [915, 335] on span "Delete Account" at bounding box center [921, 332] width 65 height 14
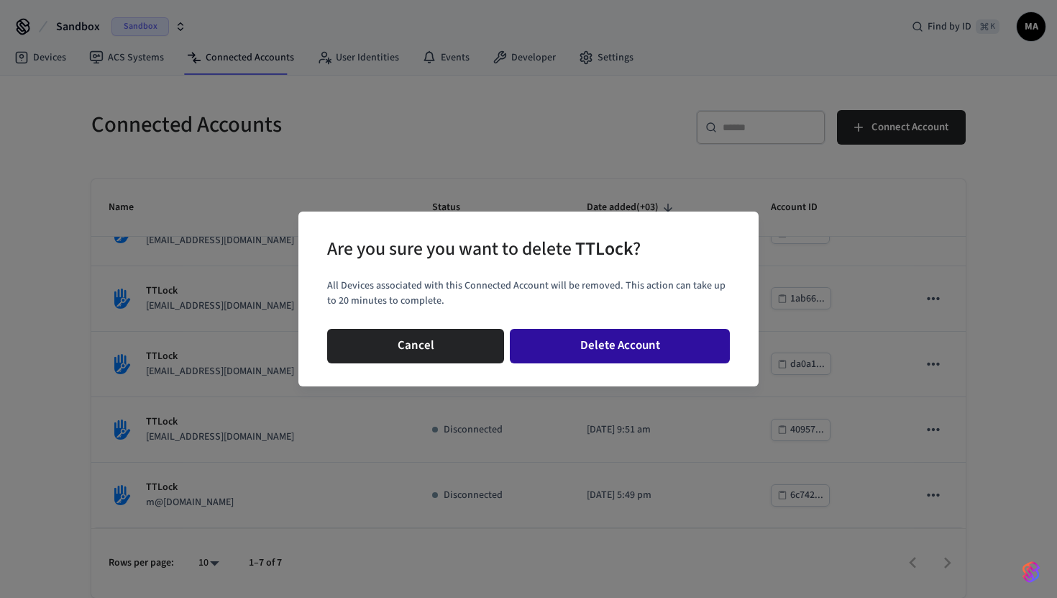
click at [685, 338] on button "Delete Account" at bounding box center [620, 346] width 220 height 35
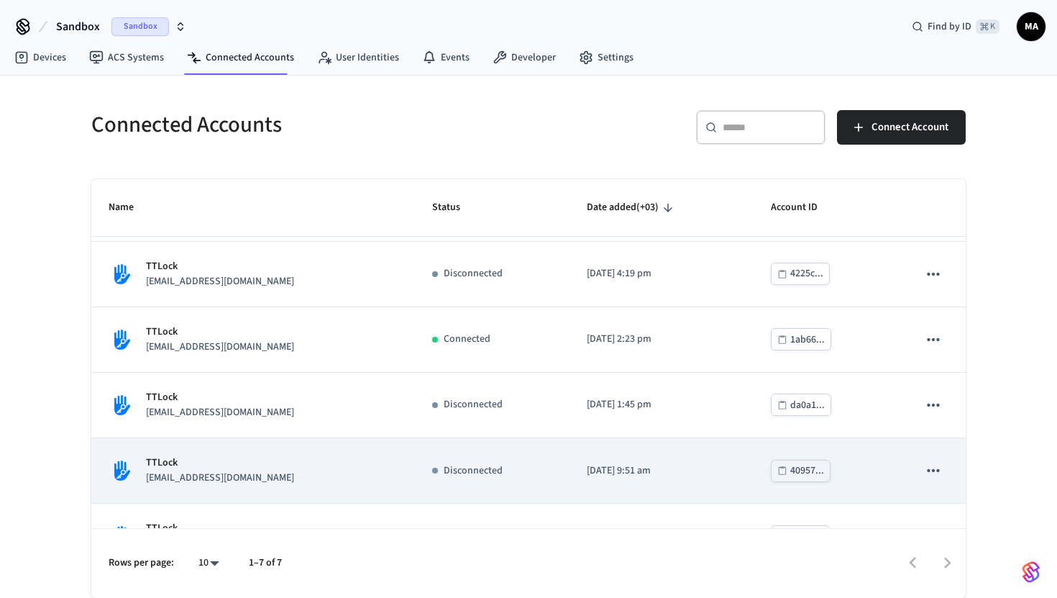
scroll to position [168, 0]
